Goal: Task Accomplishment & Management: Manage account settings

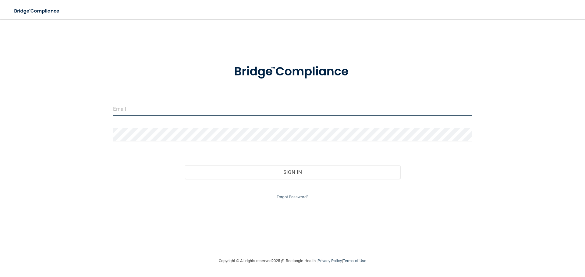
click at [209, 106] on input "email" at bounding box center [292, 109] width 359 height 14
type input "[EMAIL_ADDRESS][DOMAIN_NAME]"
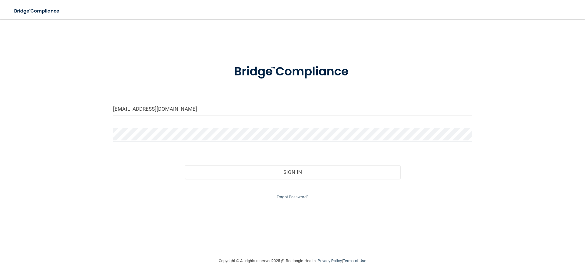
click at [185, 120] on button "Sign In" at bounding box center [292, 172] width 215 height 13
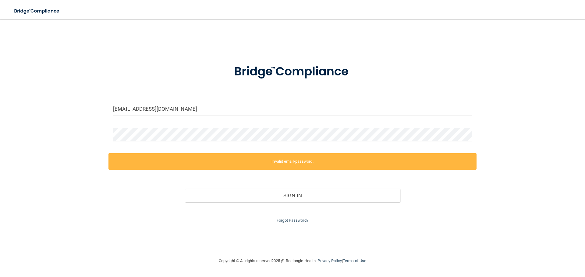
click at [177, 120] on form "[EMAIL_ADDRESS][DOMAIN_NAME] Invalid email/password. You don't have permission …" at bounding box center [292, 140] width 359 height 168
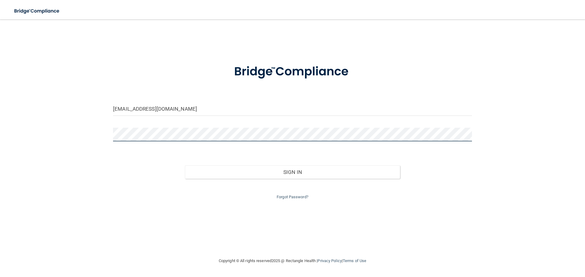
click at [185, 120] on button "Sign In" at bounding box center [292, 172] width 215 height 13
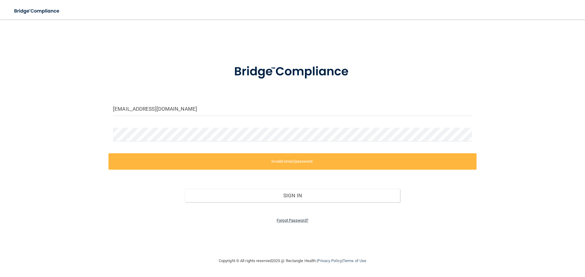
click at [283, 120] on link "Forgot Password?" at bounding box center [293, 220] width 32 height 5
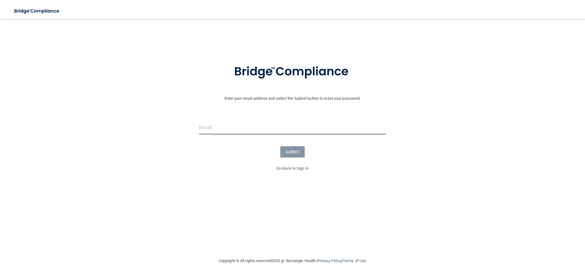
click at [227, 120] on input "email" at bounding box center [292, 128] width 187 height 14
type input "[EMAIL_ADDRESS][DOMAIN_NAME]"
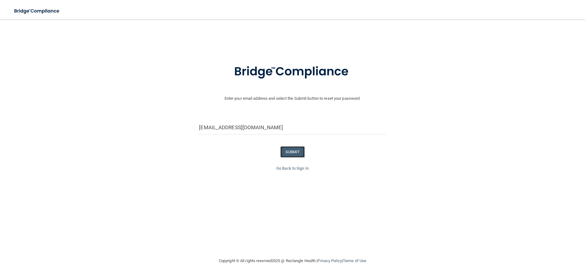
click at [290, 120] on button "SUBMIT" at bounding box center [292, 151] width 25 height 11
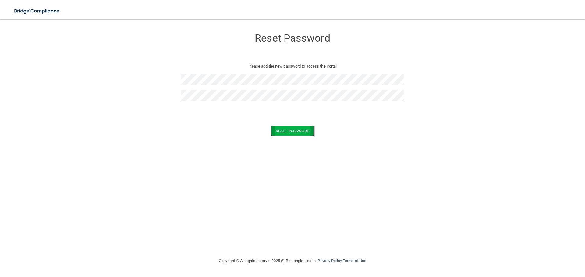
click at [291, 132] on button "Reset Password" at bounding box center [292, 130] width 44 height 11
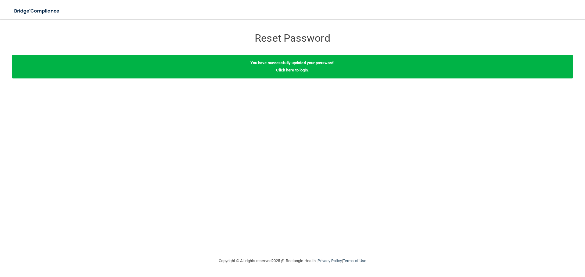
click at [282, 72] on link "Click here to login" at bounding box center [292, 70] width 32 height 5
